Goal: Obtain resource: Download file/media

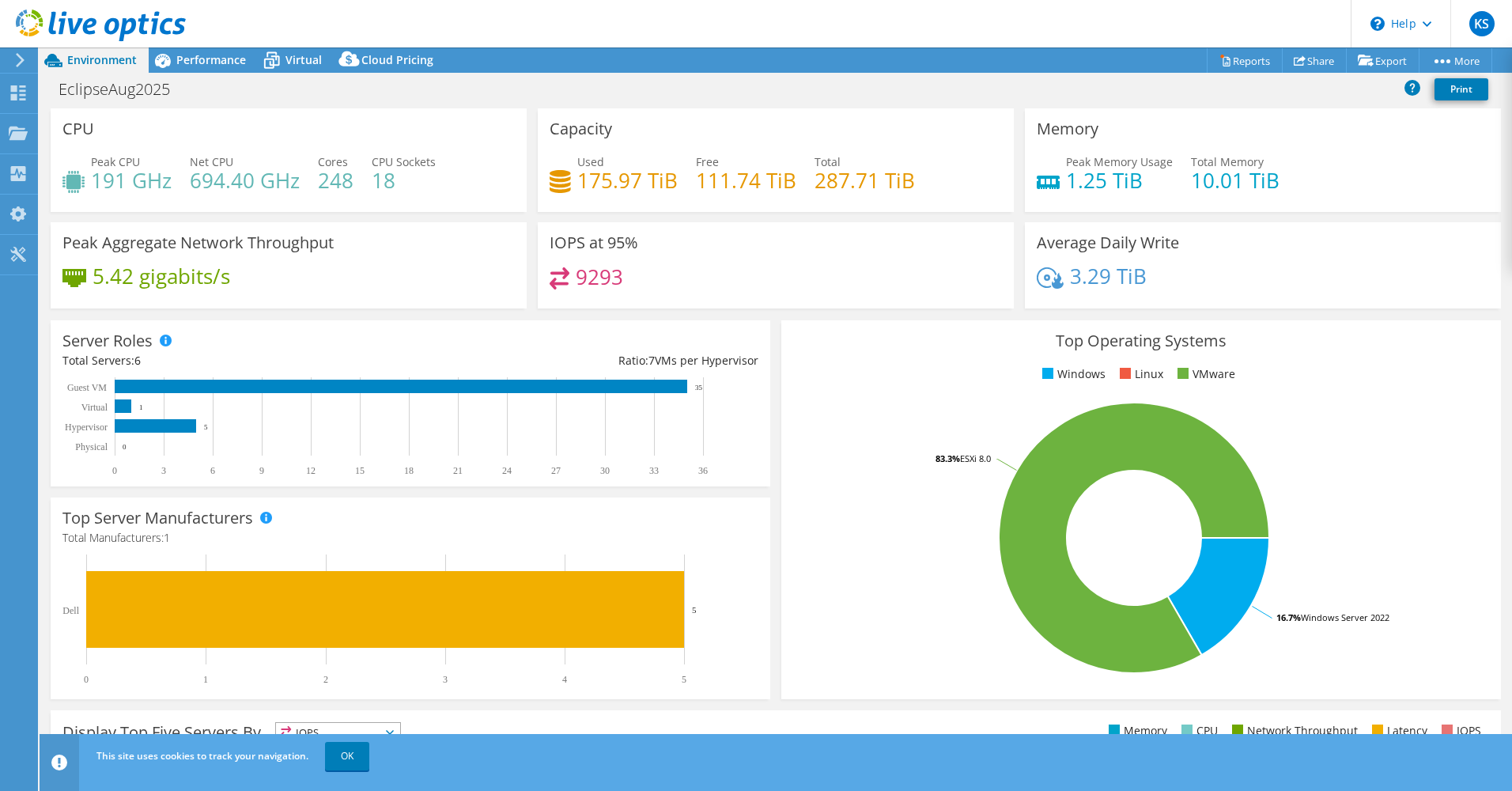
select select "USEast"
select select "CAD"
click at [24, 96] on use at bounding box center [18, 93] width 15 height 15
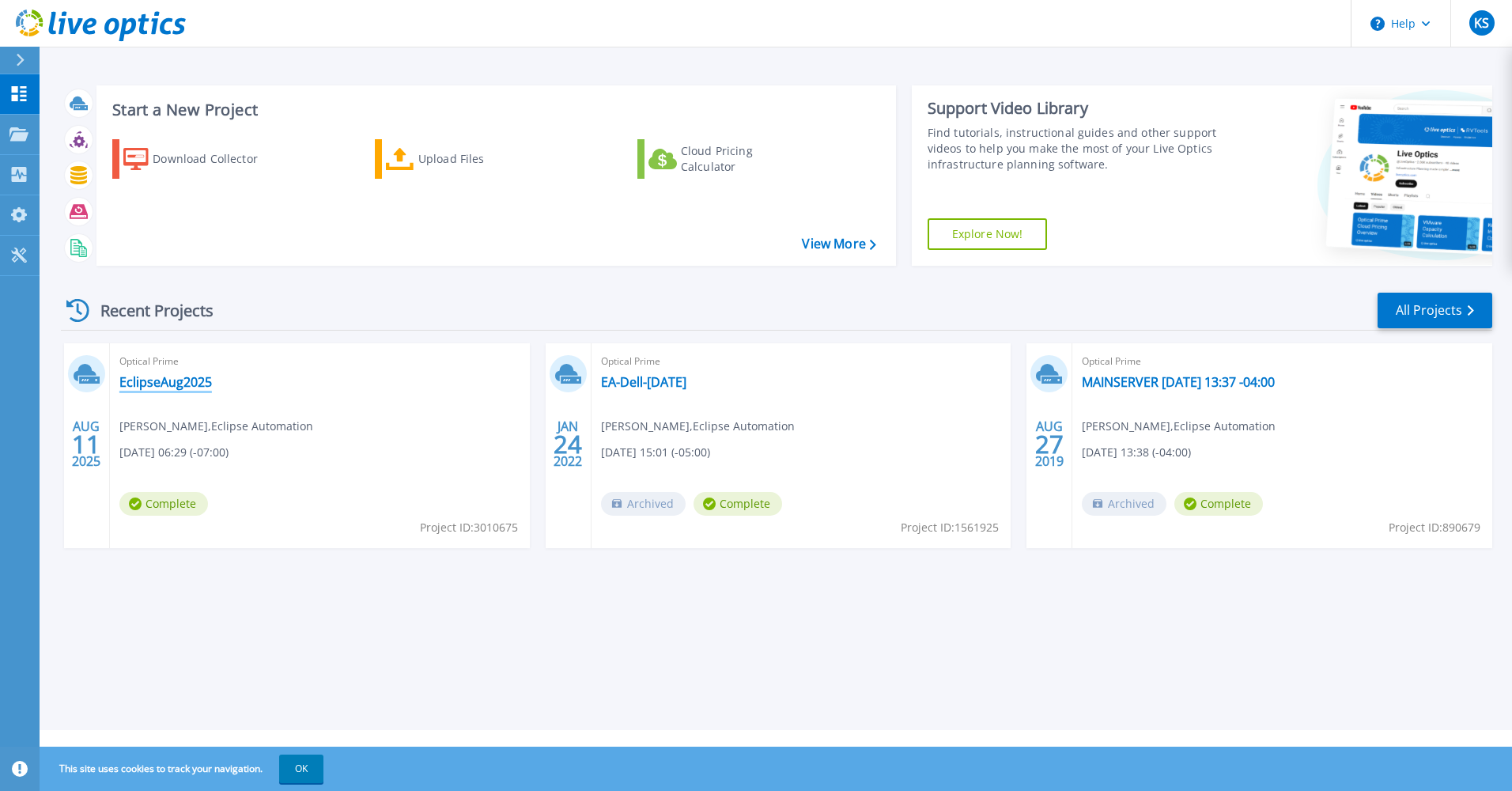
click at [176, 375] on link "EclipseAug2025" at bounding box center [165, 382] width 93 height 16
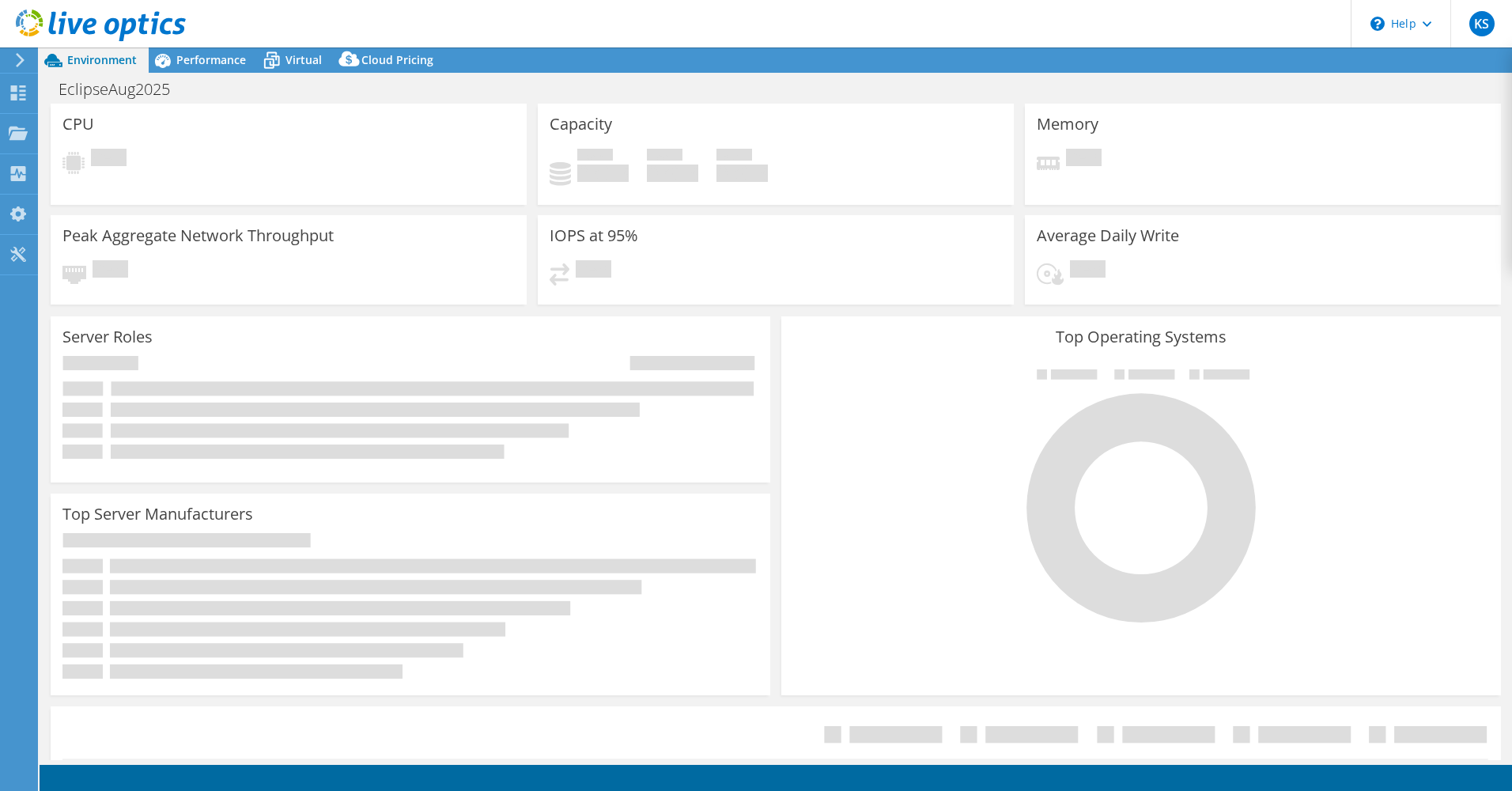
select select "USEast"
select select "CAD"
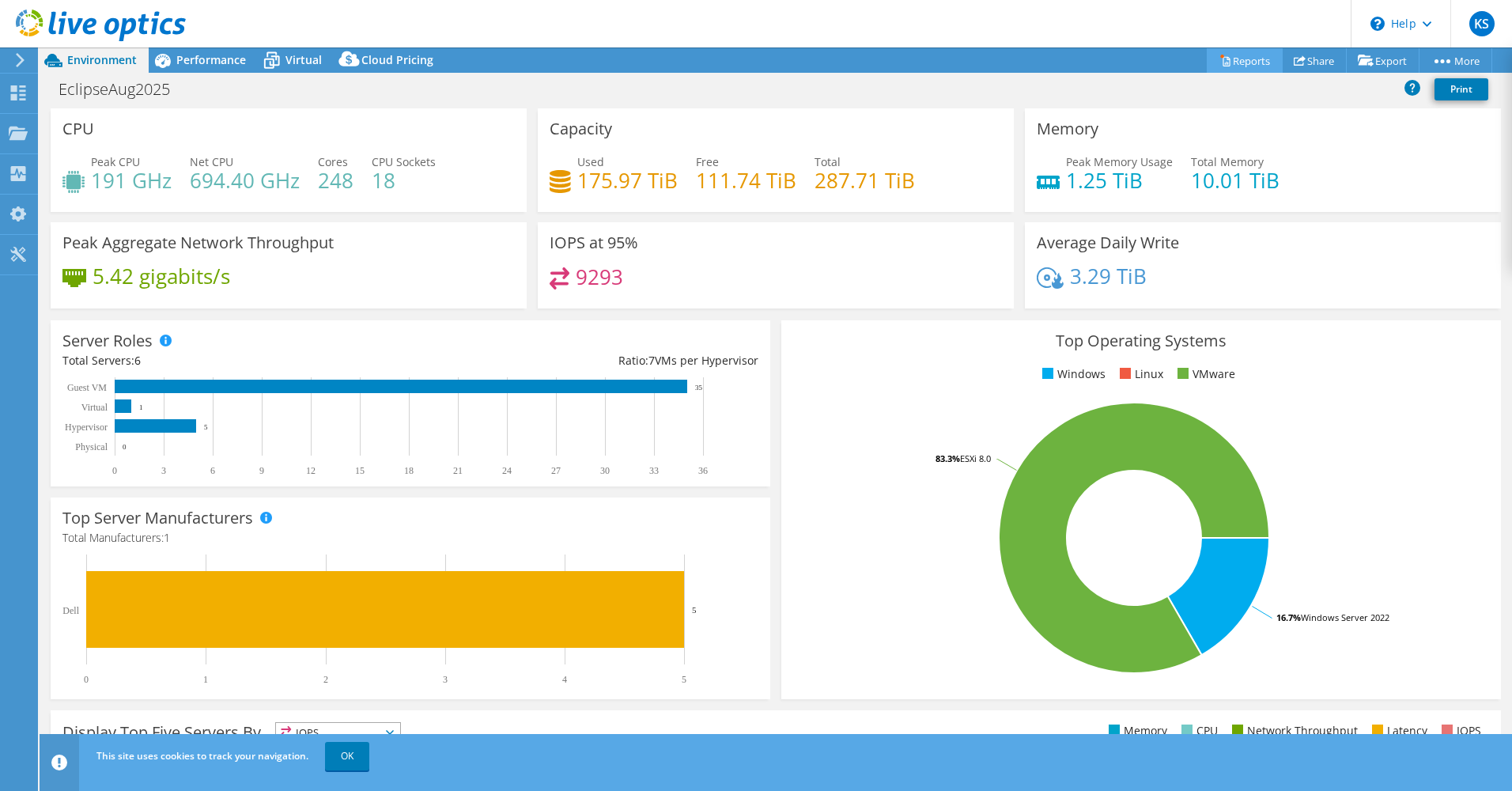
click at [1245, 66] on link "Reports" at bounding box center [1244, 60] width 76 height 25
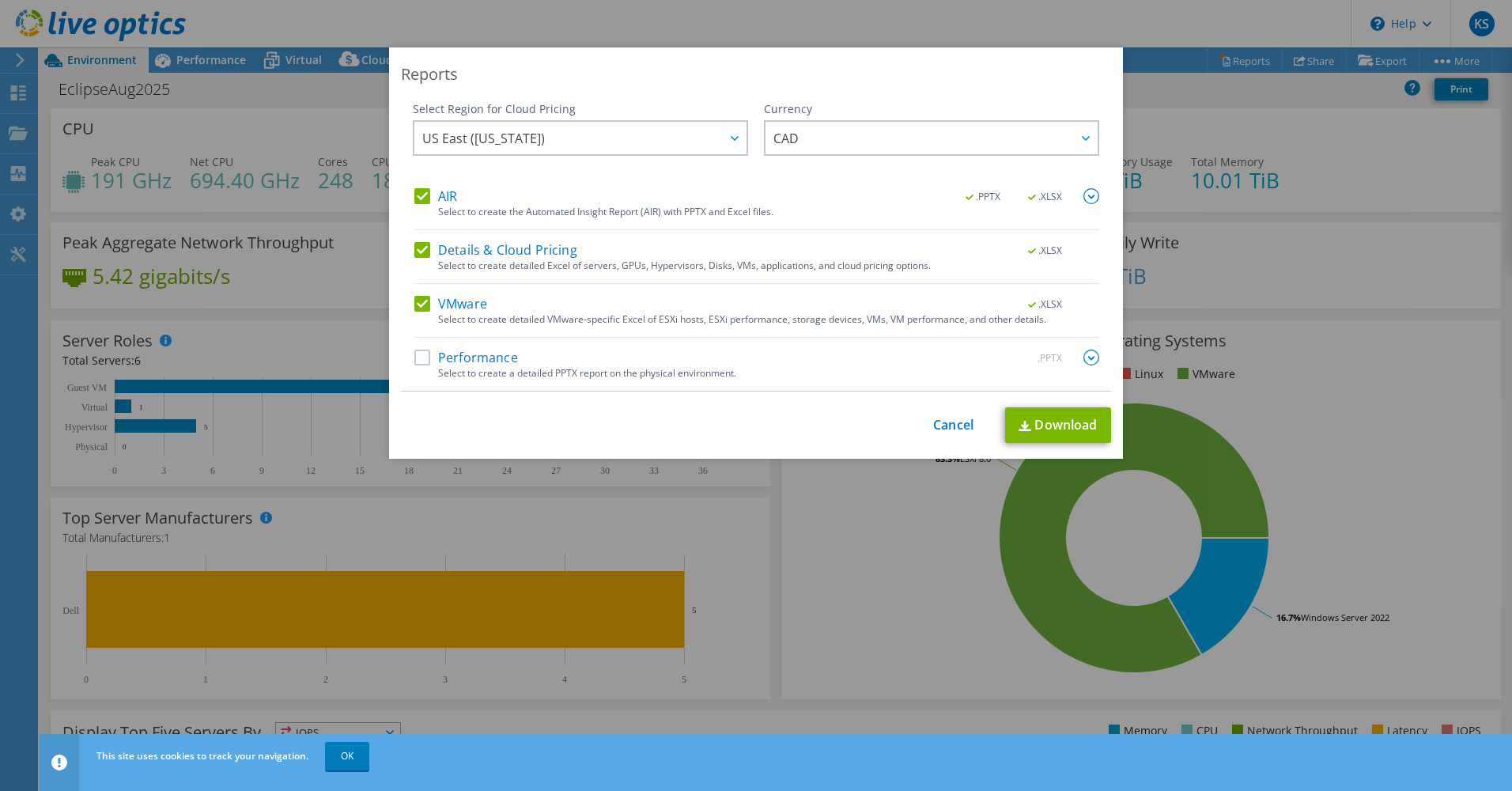
click at [427, 359] on label "Performance" at bounding box center [465, 358] width 104 height 16
click at [0, 0] on input "Performance" at bounding box center [0, 0] width 0 height 0
click at [1084, 195] on img at bounding box center [1092, 196] width 16 height 16
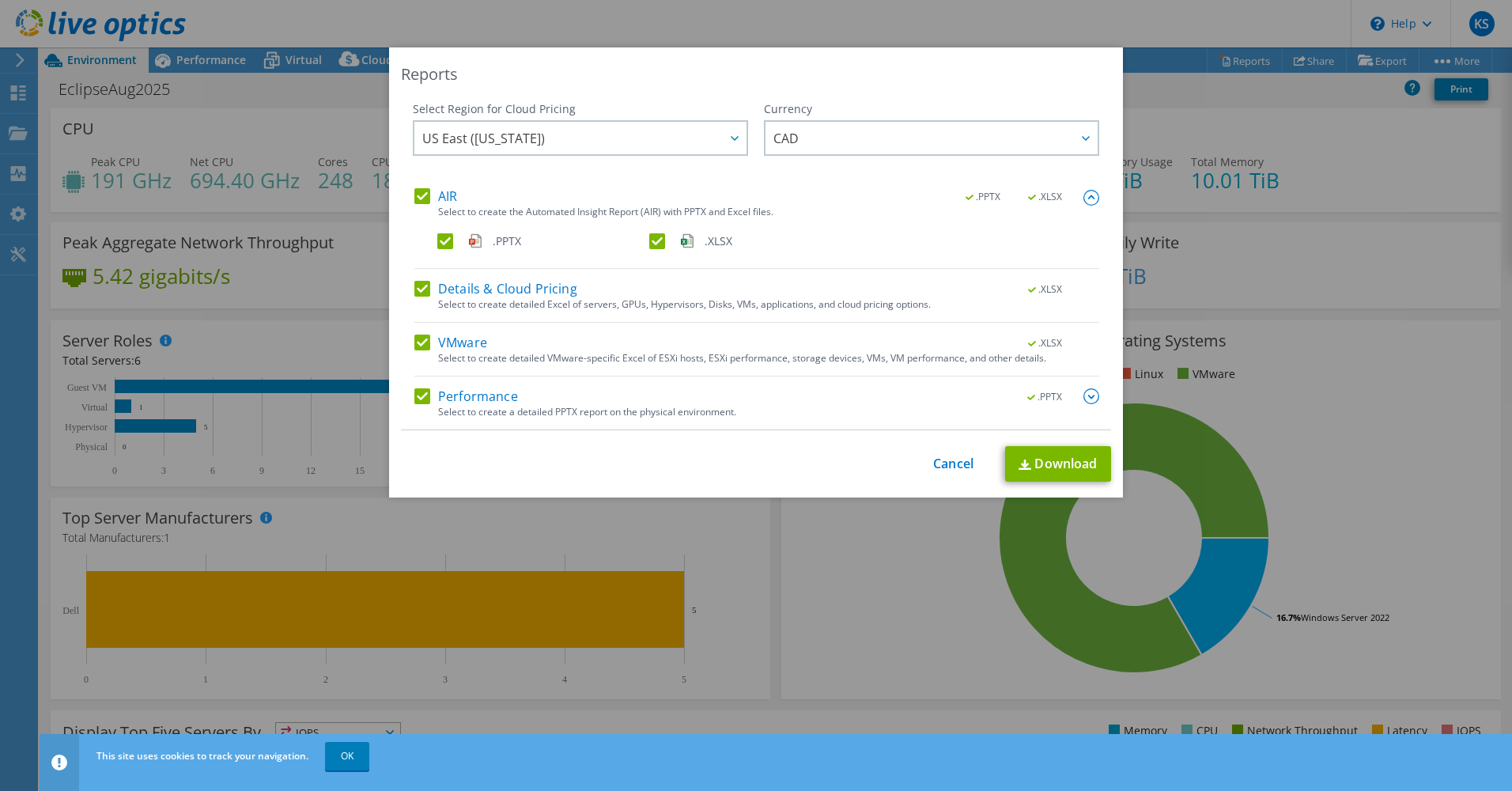
click at [1084, 195] on img at bounding box center [1092, 198] width 16 height 16
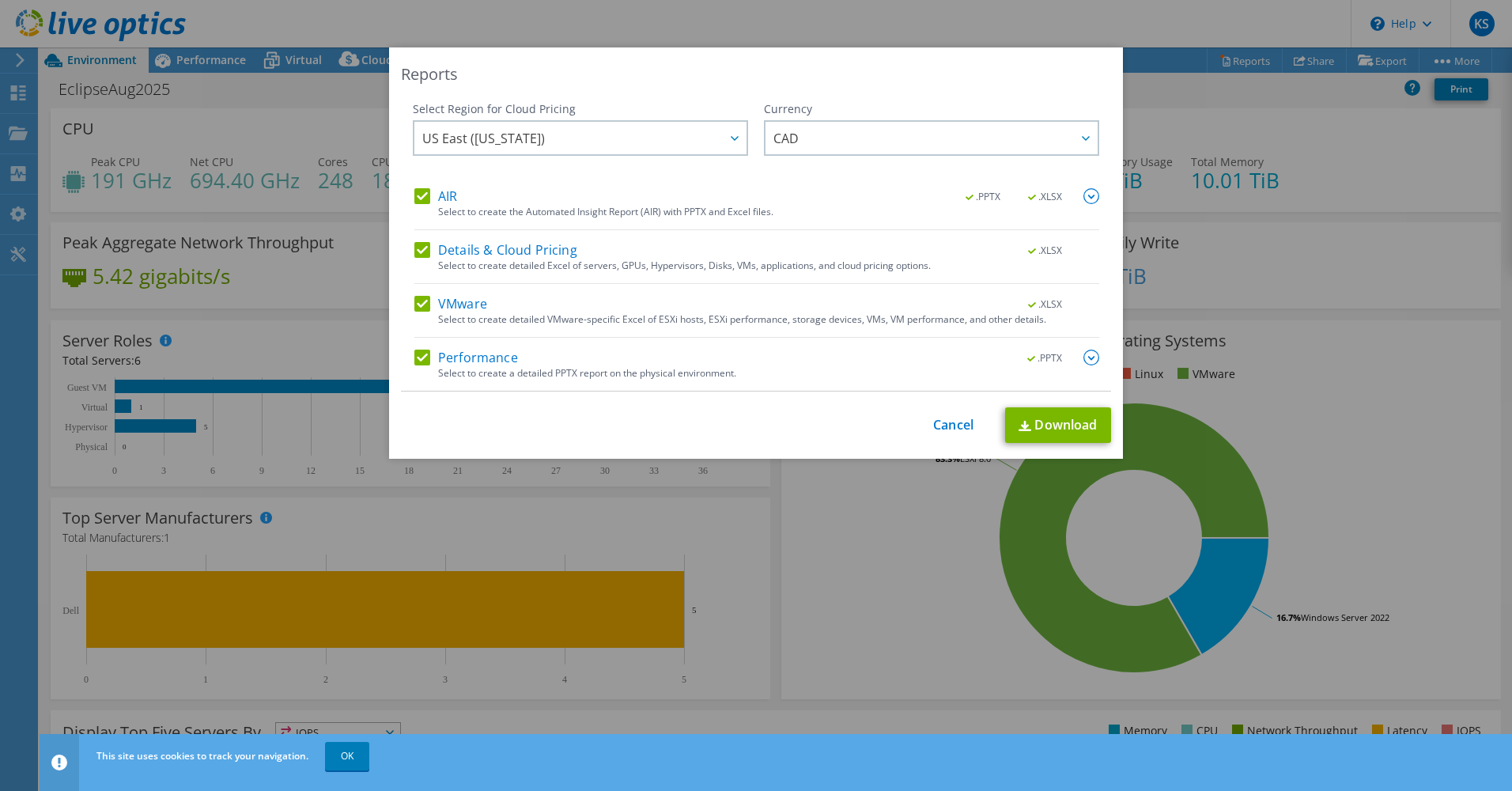
click at [1085, 361] on img at bounding box center [1092, 358] width 16 height 16
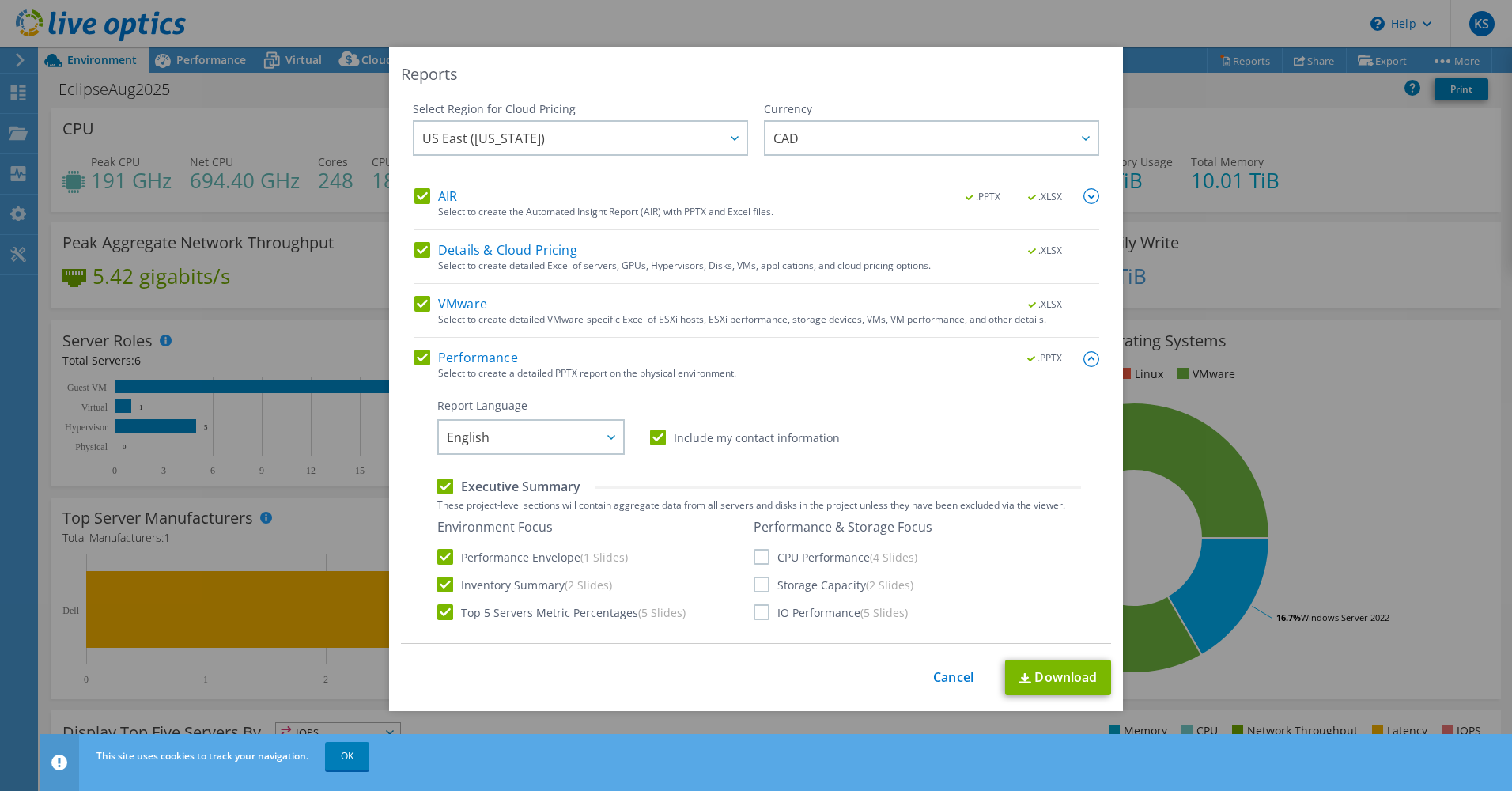
scroll to position [473, 0]
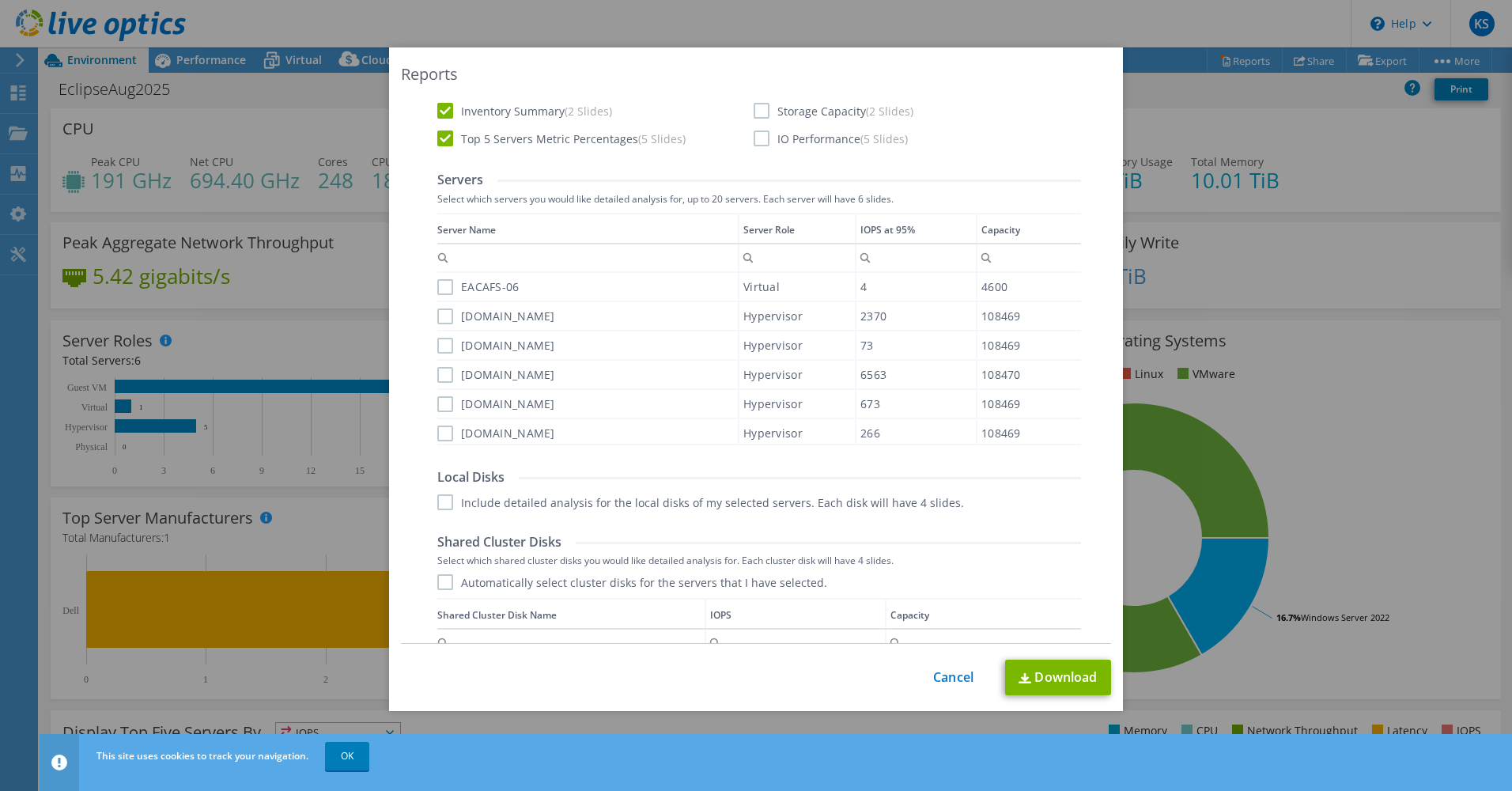
click at [445, 288] on label "EACAFS-06" at bounding box center [478, 287] width 82 height 16
click at [0, 0] on input "EACAFS-06" at bounding box center [0, 0] width 0 height 0
click at [441, 321] on label "[DOMAIN_NAME]" at bounding box center [496, 317] width 118 height 16
click at [0, 0] on input "[DOMAIN_NAME]" at bounding box center [0, 0] width 0 height 0
click at [441, 347] on label "[DOMAIN_NAME]" at bounding box center [496, 346] width 118 height 16
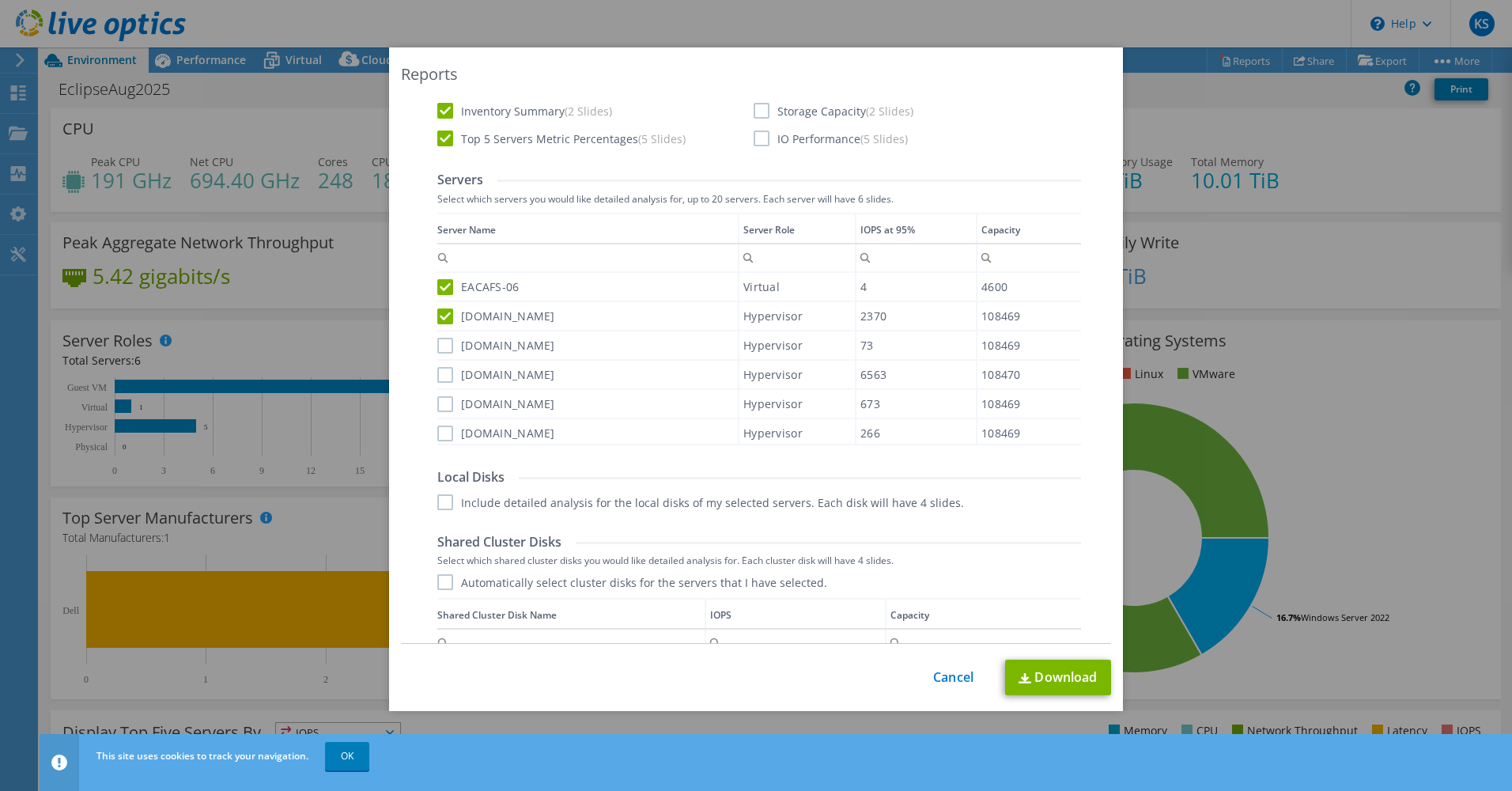
click at [0, 0] on input "[DOMAIN_NAME]" at bounding box center [0, 0] width 0 height 0
click at [440, 371] on label "[DOMAIN_NAME]" at bounding box center [496, 375] width 118 height 16
click at [0, 0] on input "[DOMAIN_NAME]" at bounding box center [0, 0] width 0 height 0
click at [443, 405] on label "[DOMAIN_NAME]" at bounding box center [496, 404] width 118 height 16
click at [0, 0] on input "[DOMAIN_NAME]" at bounding box center [0, 0] width 0 height 0
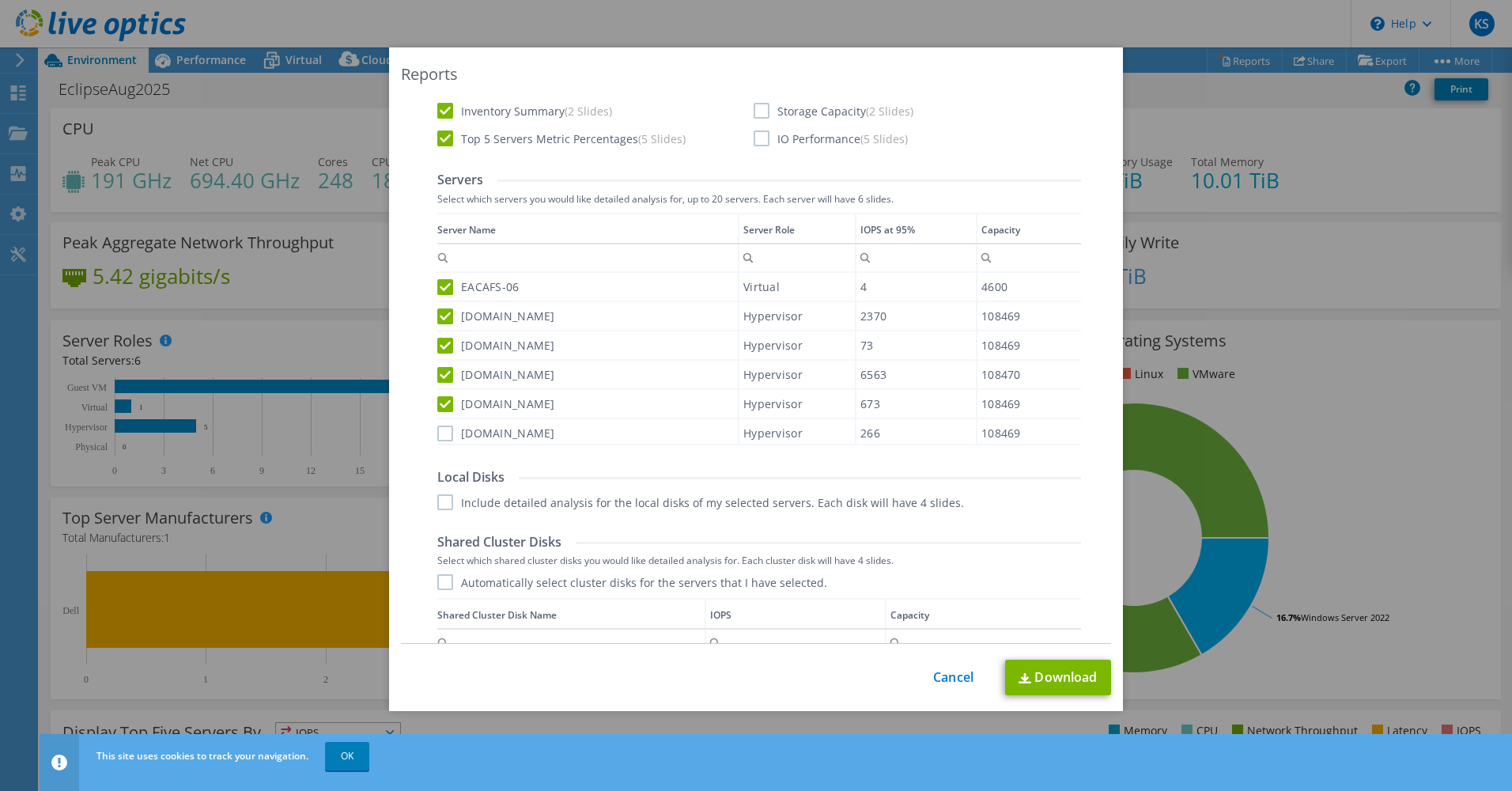
click at [443, 439] on label "[DOMAIN_NAME]" at bounding box center [496, 433] width 118 height 16
click at [0, 0] on input "[DOMAIN_NAME]" at bounding box center [0, 0] width 0 height 0
click at [442, 511] on div "Report Language English Deutsch Español Français Italiano Polski Português Русс…" at bounding box center [758, 376] width 644 height 904
click at [439, 500] on label "Include detailed analysis for the local disks of my selected servers. Each disk…" at bounding box center [700, 502] width 526 height 16
click at [0, 0] on input "Include detailed analysis for the local disks of my selected servers. Each disk…" at bounding box center [0, 0] width 0 height 0
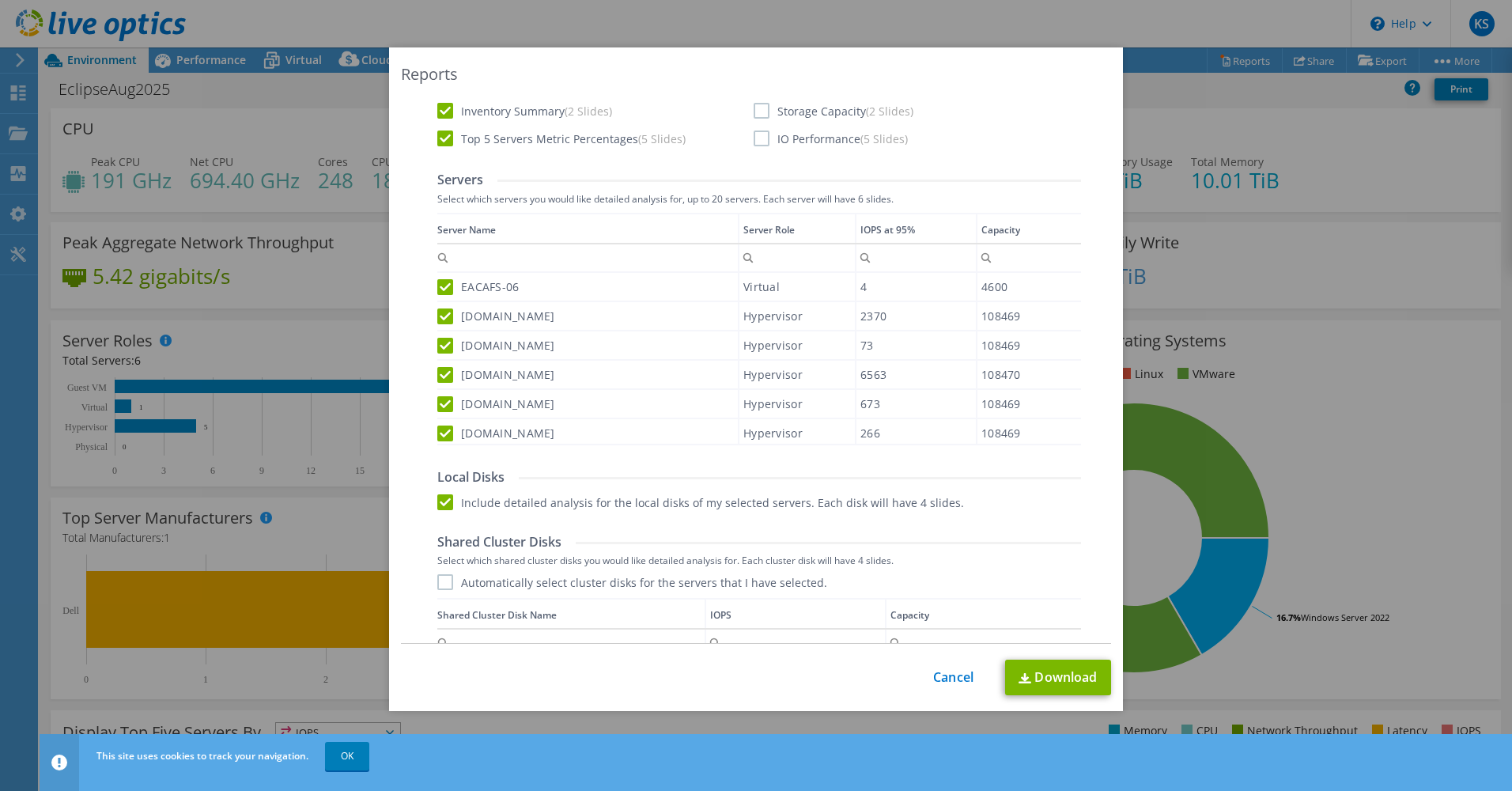
click at [437, 581] on label "Automatically select cluster disks for the servers that I have selected." at bounding box center [632, 582] width 389 height 16
click at [0, 0] on input "Automatically select cluster disks for the servers that I have selected." at bounding box center [0, 0] width 0 height 0
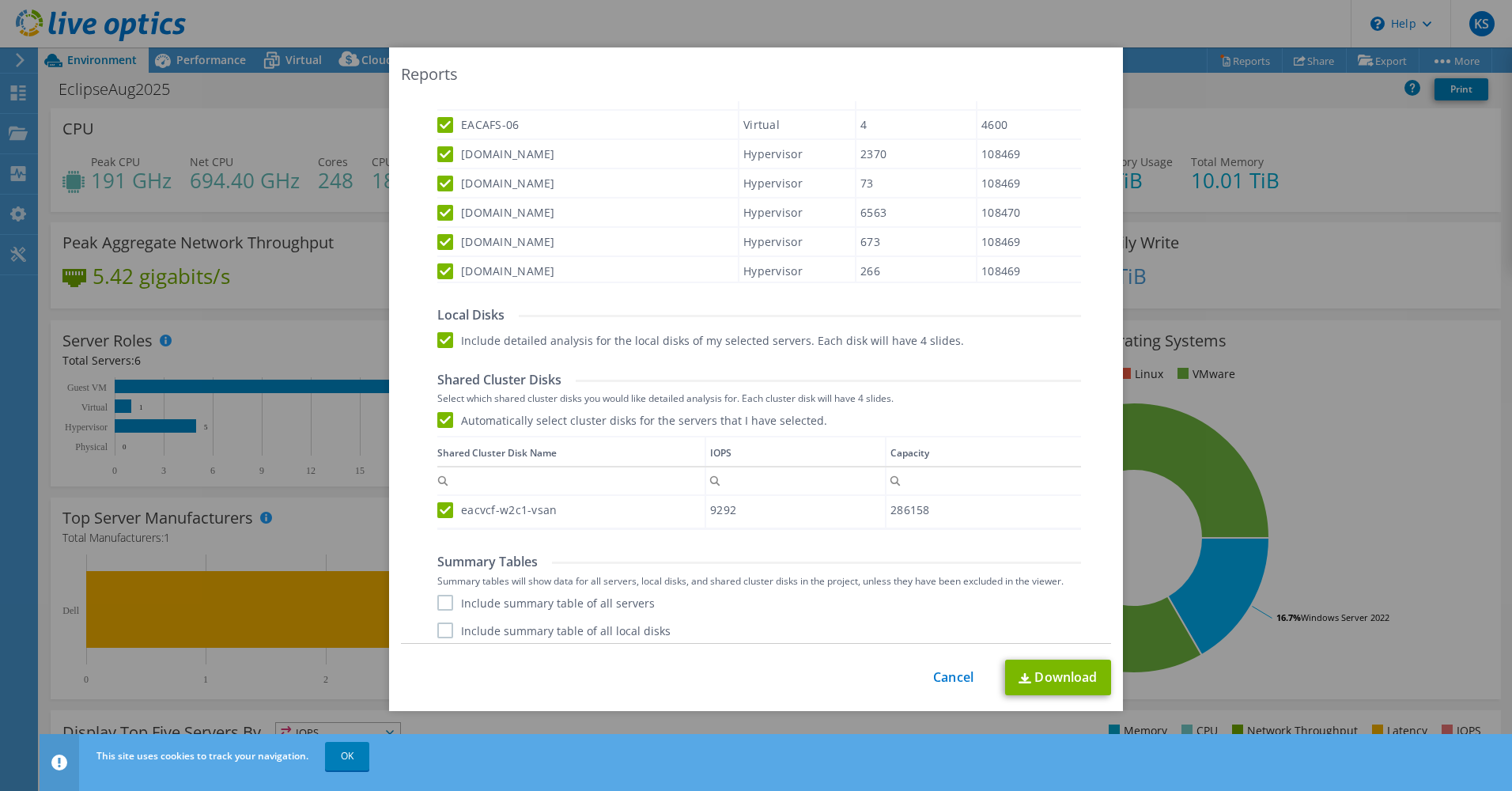
scroll to position [671, 0]
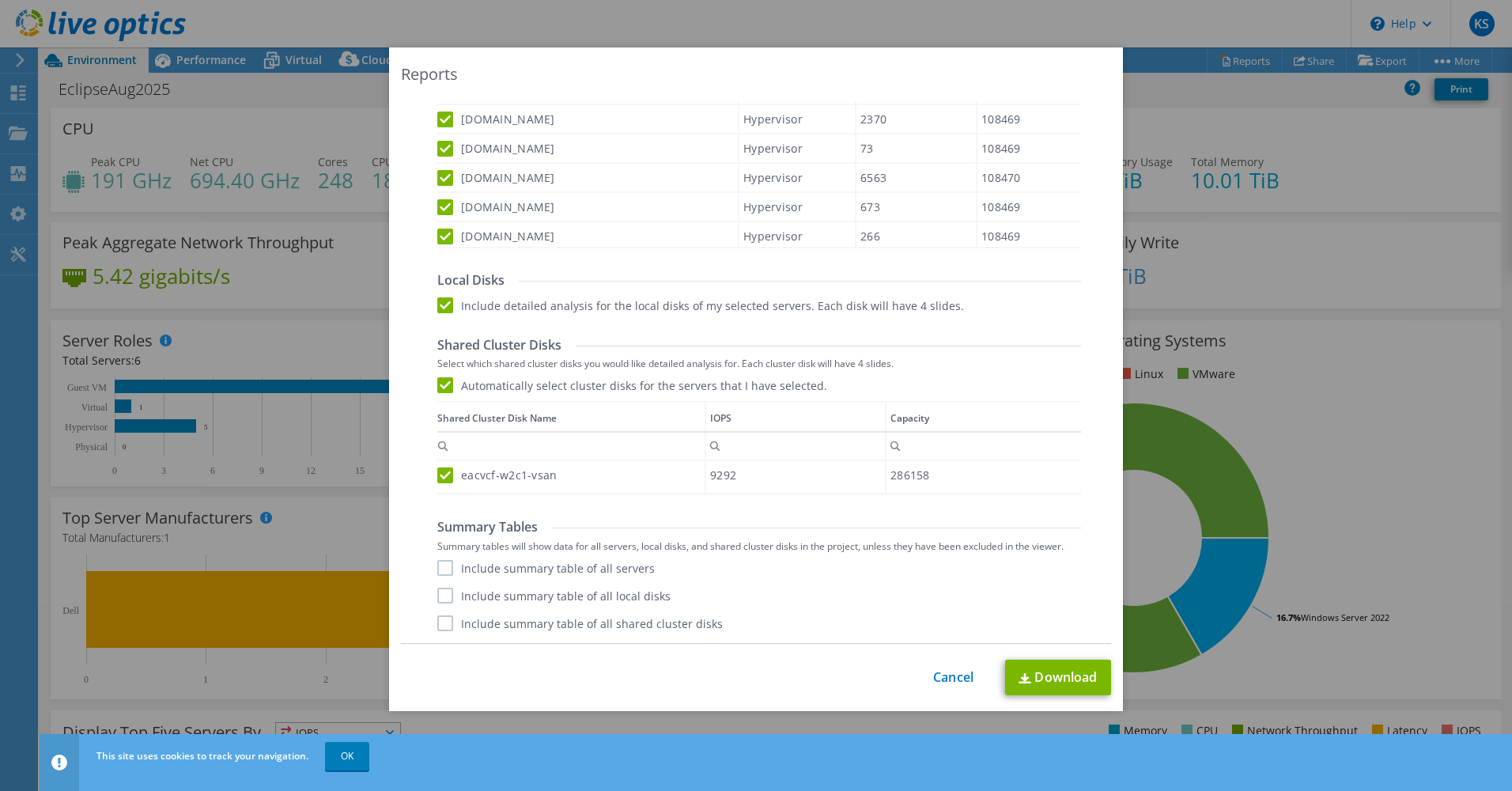
click at [438, 567] on label "Include summary table of all servers" at bounding box center [545, 568] width 218 height 16
click at [0, 0] on input "Include summary table of all servers" at bounding box center [0, 0] width 0 height 0
click at [442, 596] on label "Include summary table of all local disks" at bounding box center [553, 595] width 234 height 16
click at [0, 0] on input "Include summary table of all local disks" at bounding box center [0, 0] width 0 height 0
click at [442, 624] on label "Include summary table of all shared cluster disks" at bounding box center [579, 623] width 286 height 16
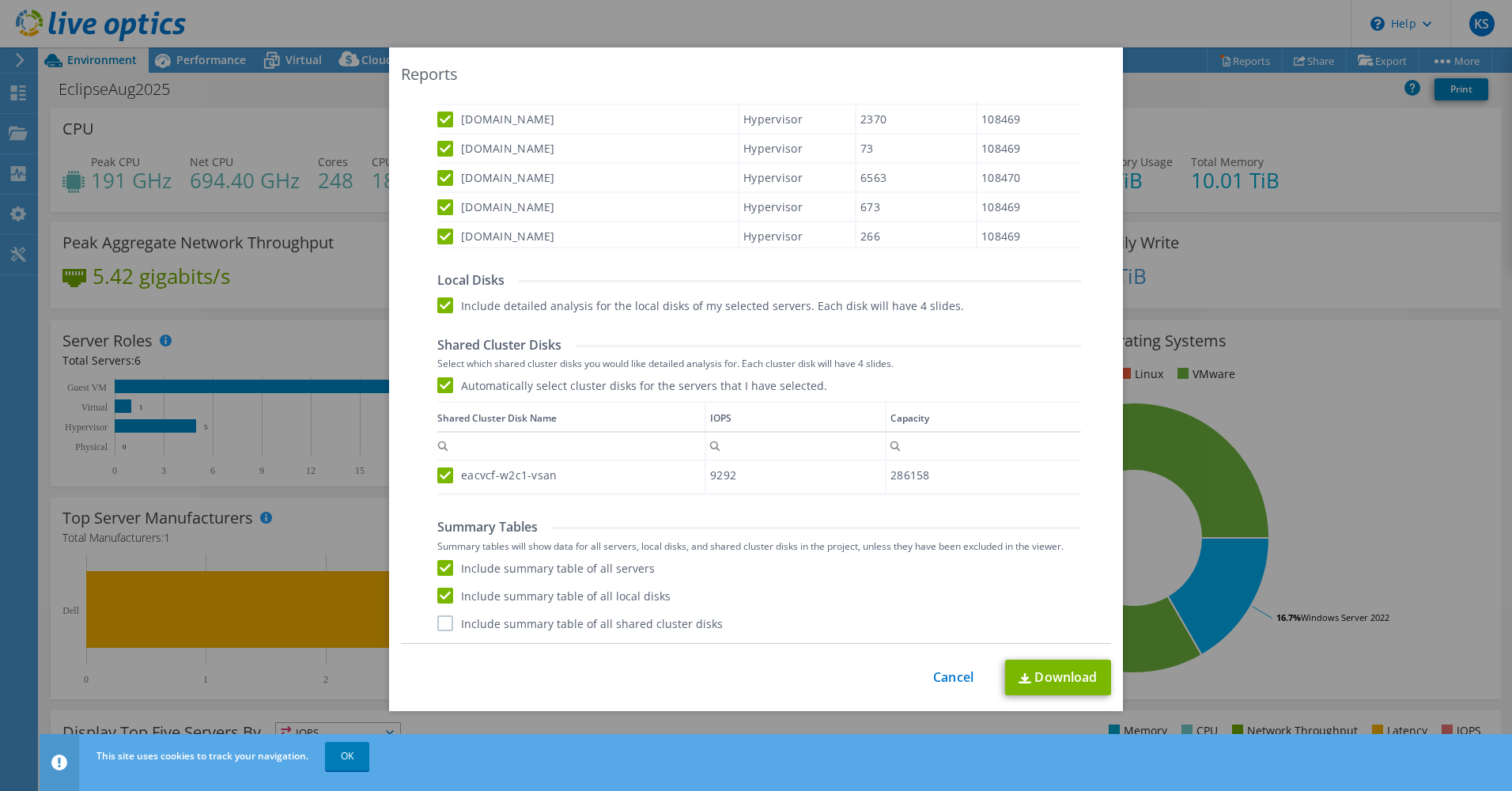
click at [0, 0] on input "Include summary table of all shared cluster disks" at bounding box center [0, 0] width 0 height 0
click at [1039, 672] on link "Download" at bounding box center [1058, 677] width 106 height 36
click at [951, 676] on link "Cancel" at bounding box center [953, 677] width 40 height 15
